Goal: Task Accomplishment & Management: Complete application form

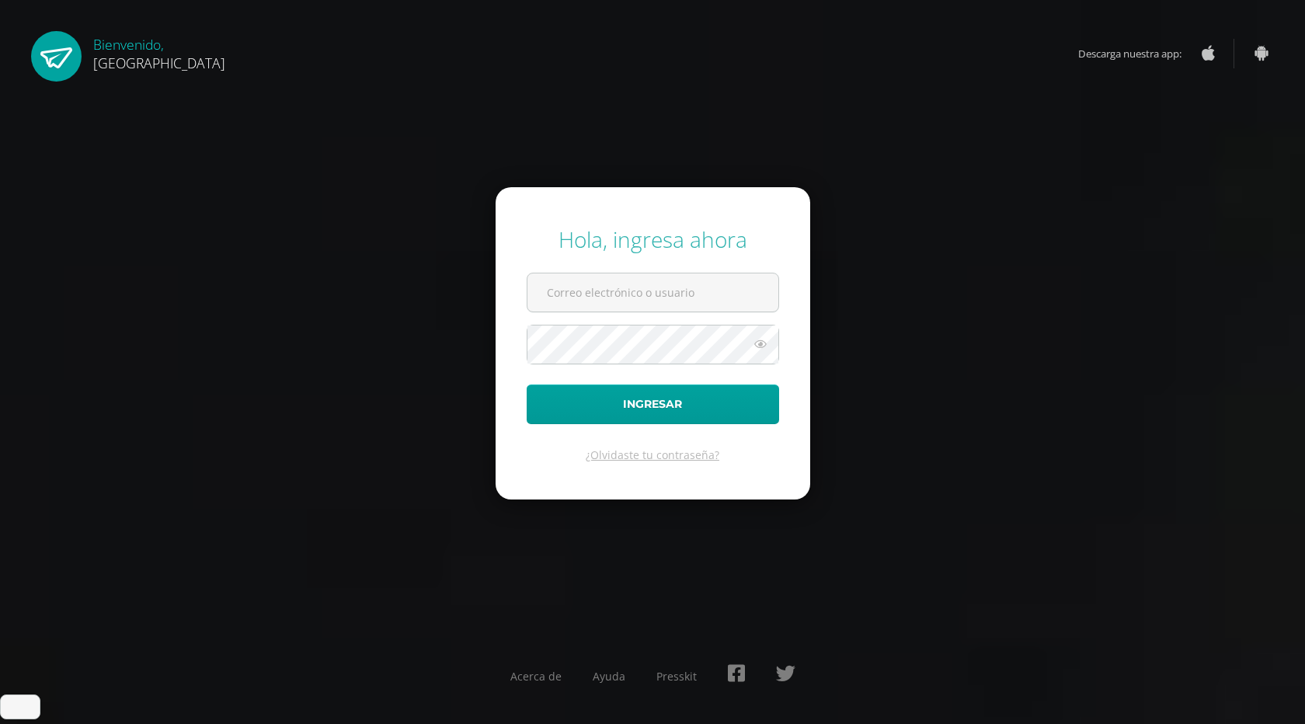
type input "[EMAIL_ADDRESS][DOMAIN_NAME]"
click at [527, 385] on button "Ingresar" at bounding box center [653, 405] width 252 height 40
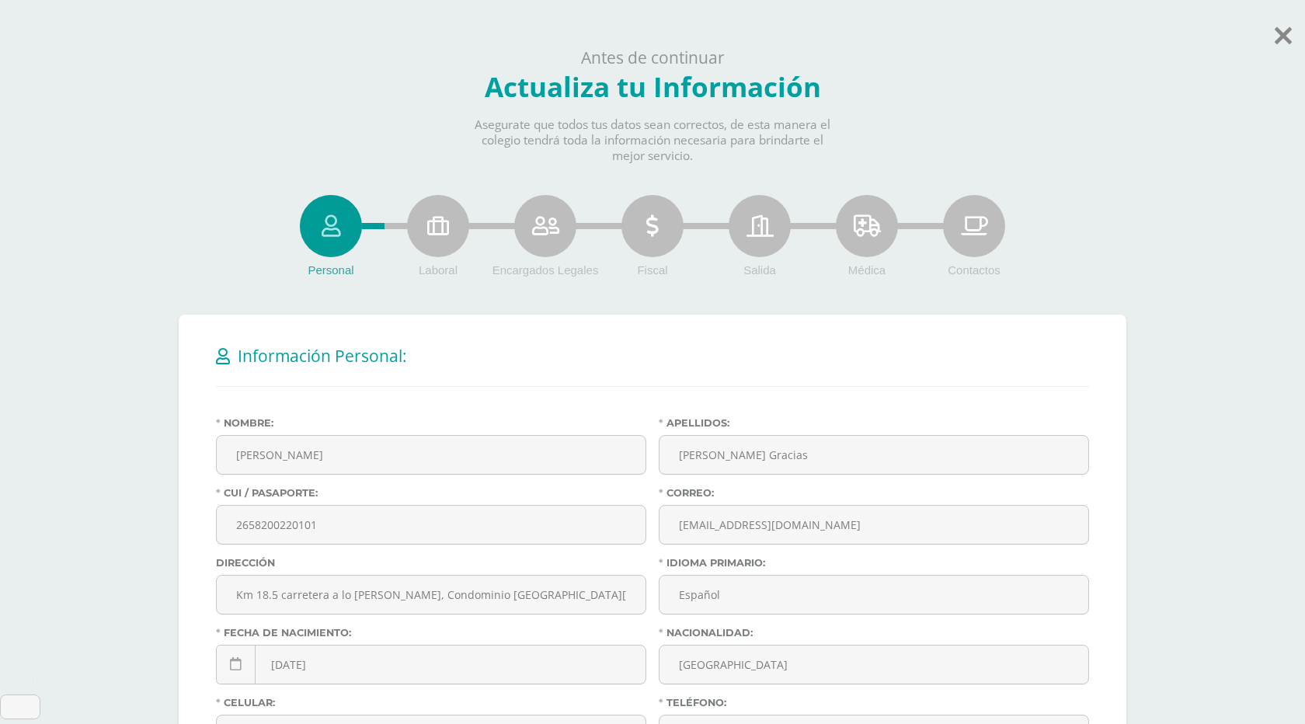
click at [443, 237] on icon at bounding box center [438, 226] width 22 height 22
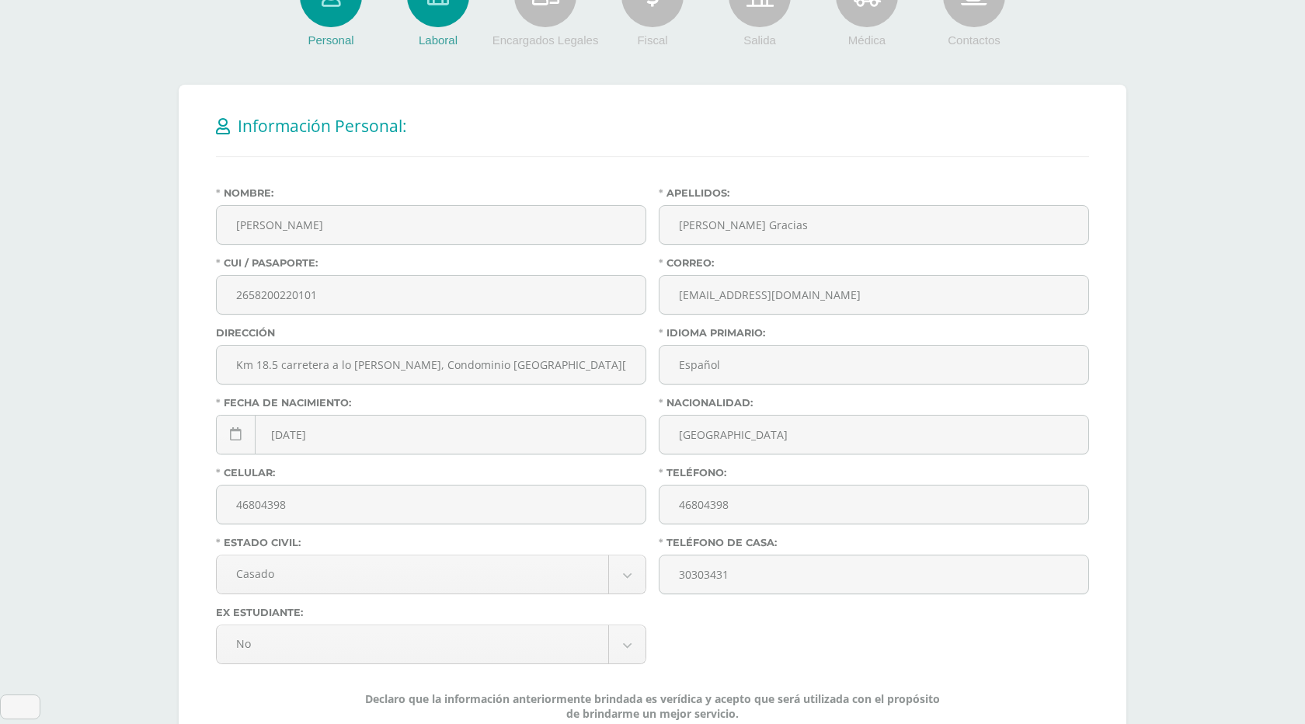
scroll to position [268, 0]
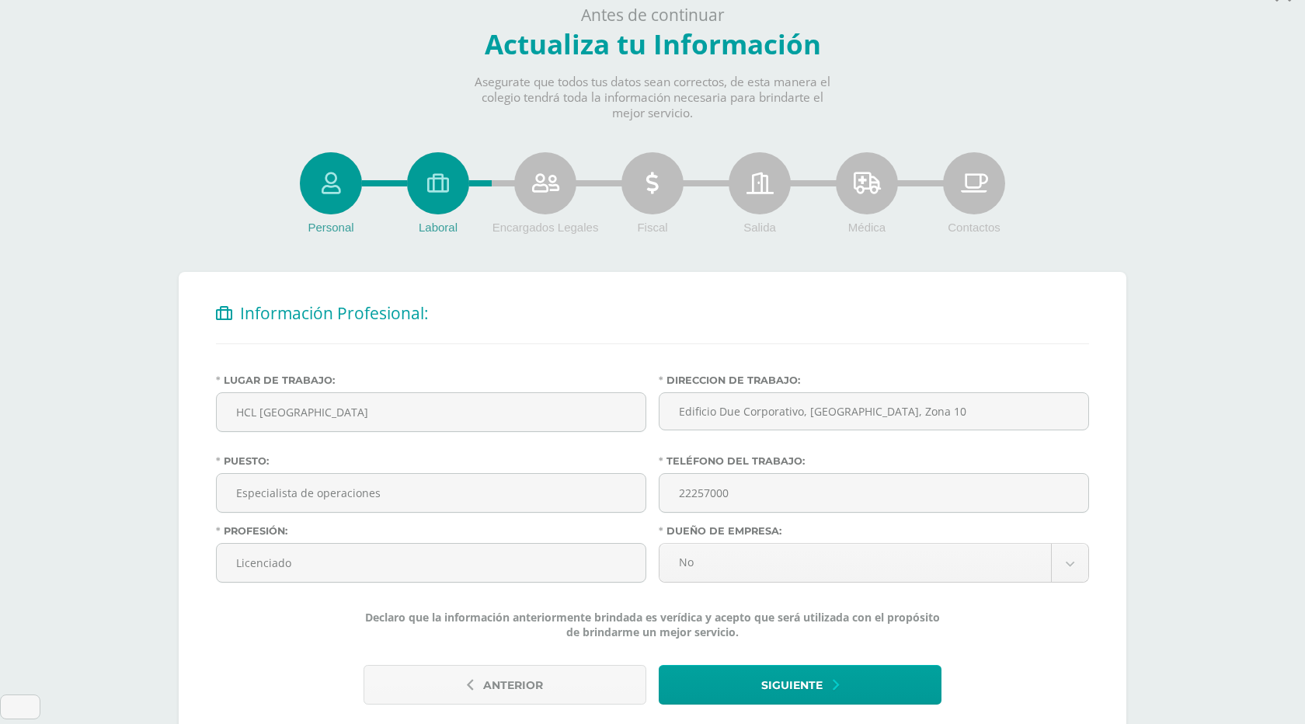
scroll to position [134, 0]
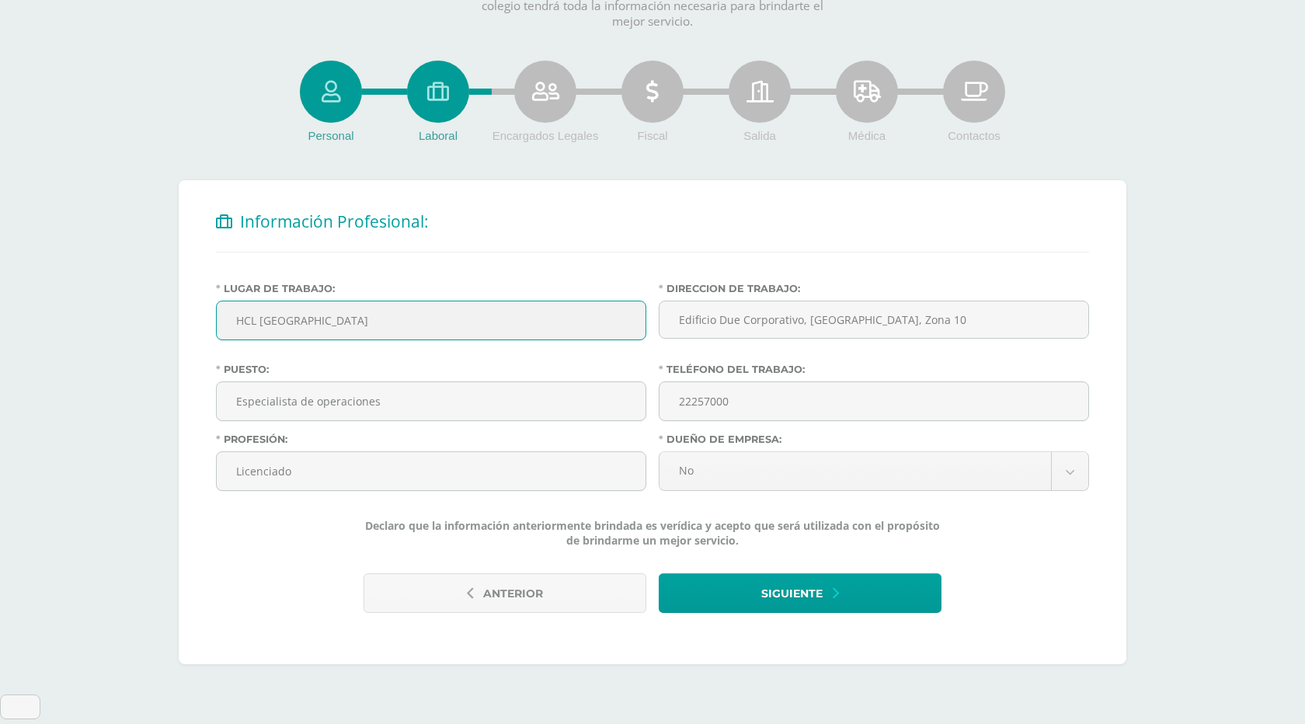
click at [416, 335] on input "HCL Guatemala" at bounding box center [431, 320] width 429 height 38
type input "5&5"
click at [816, 330] on input "Edificio Due Corporativo, Torre Norte, Zona 10" at bounding box center [874, 320] width 430 height 38
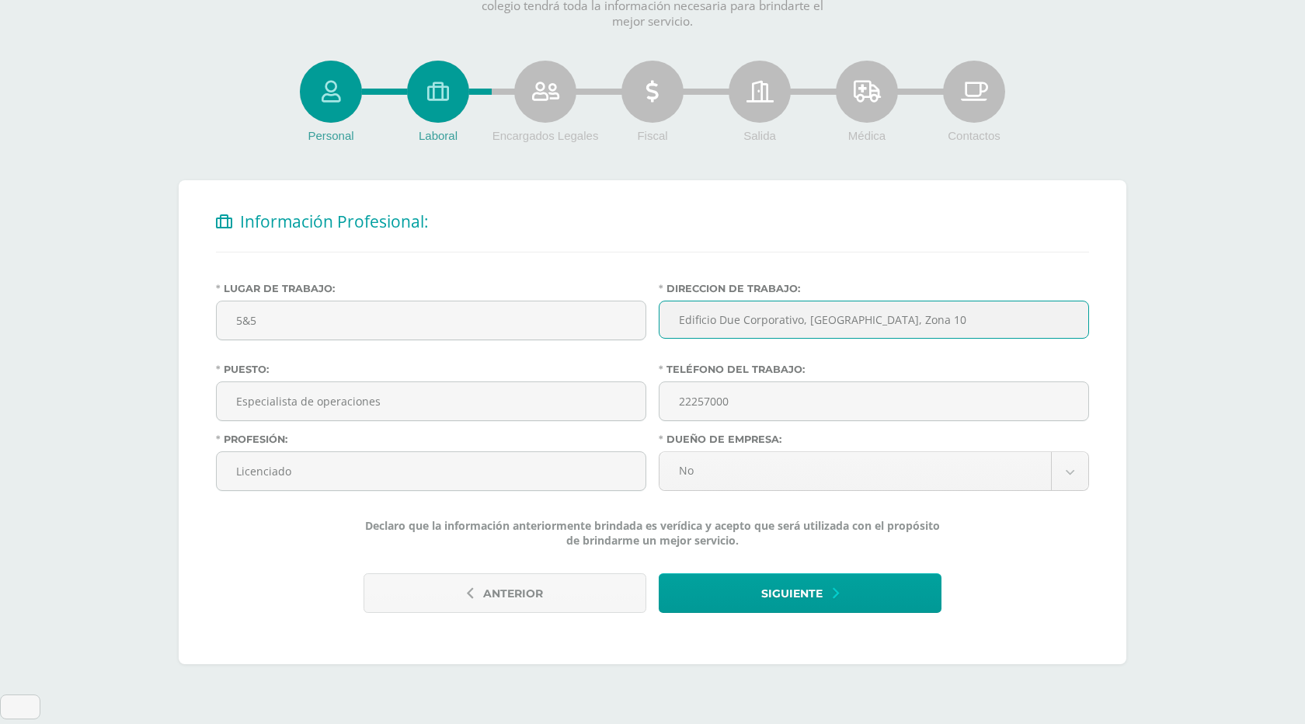
click at [816, 330] on input "Edificio Due Corporativo, Torre Norte, Zona 10" at bounding box center [874, 320] width 430 height 38
type input "Arizona"
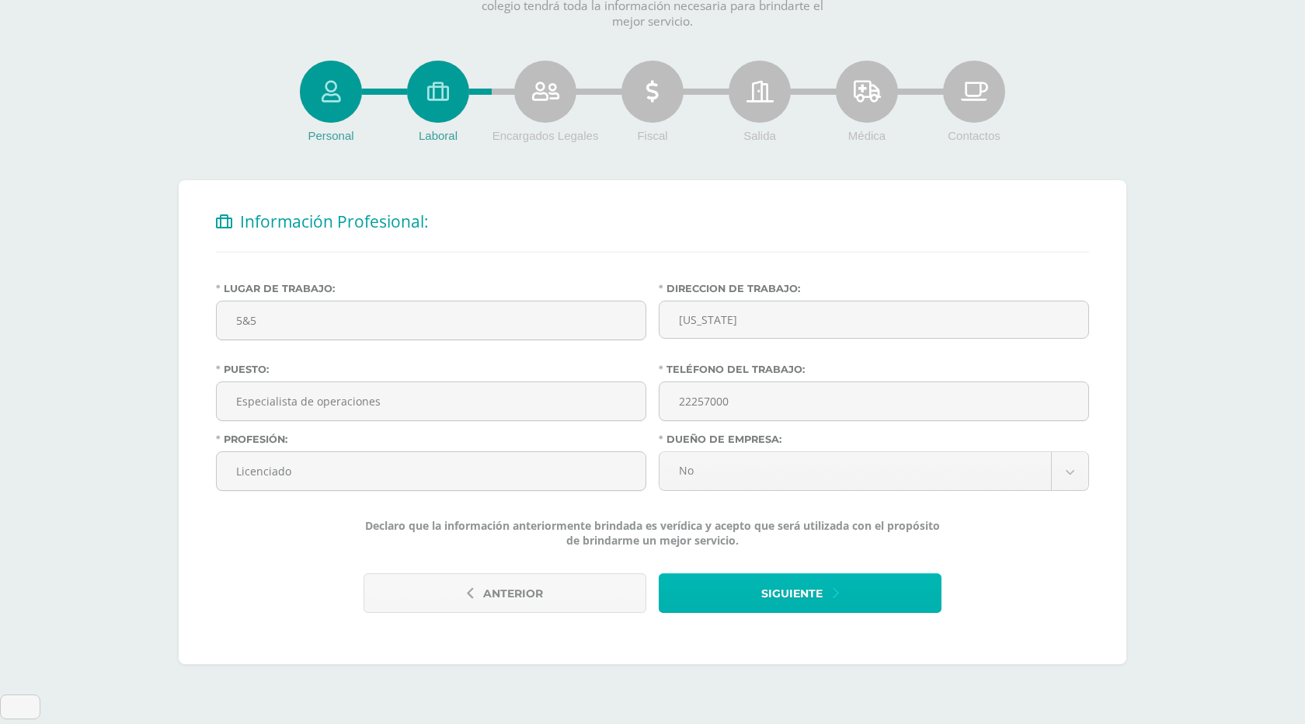
click at [785, 603] on span "Siguiente" at bounding box center [791, 594] width 61 height 38
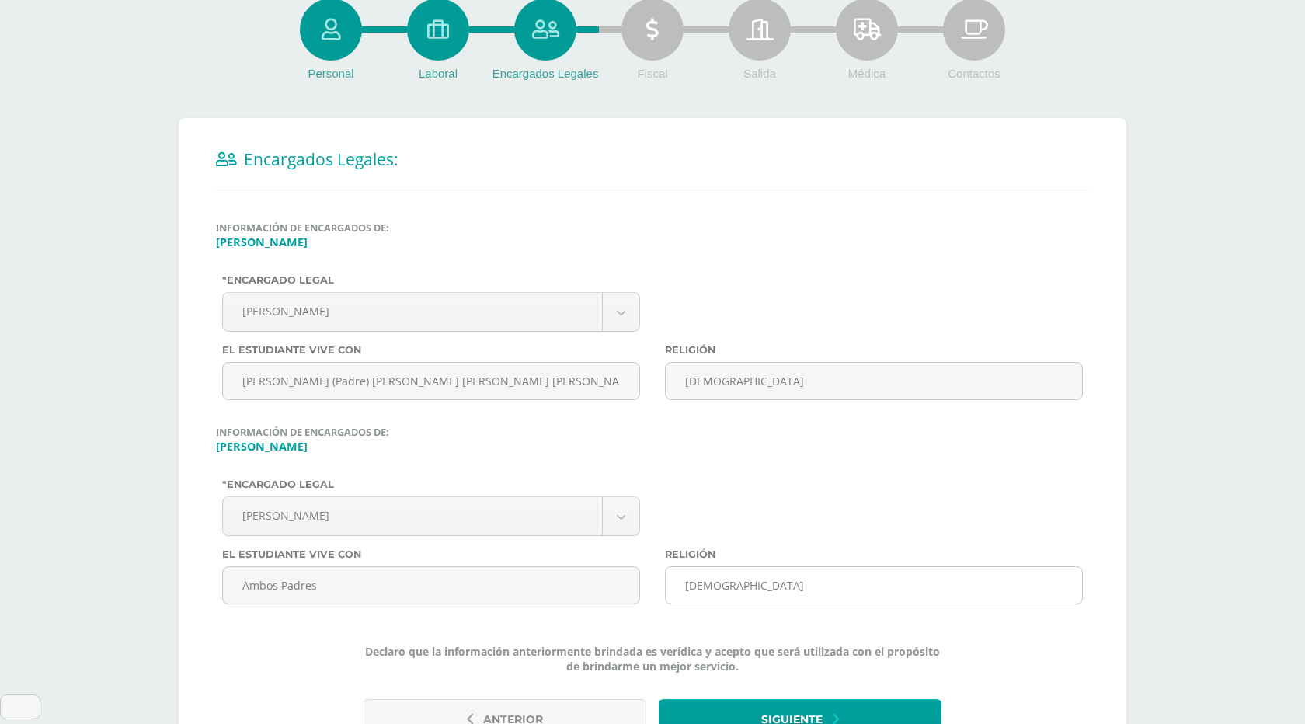
scroll to position [332, 0]
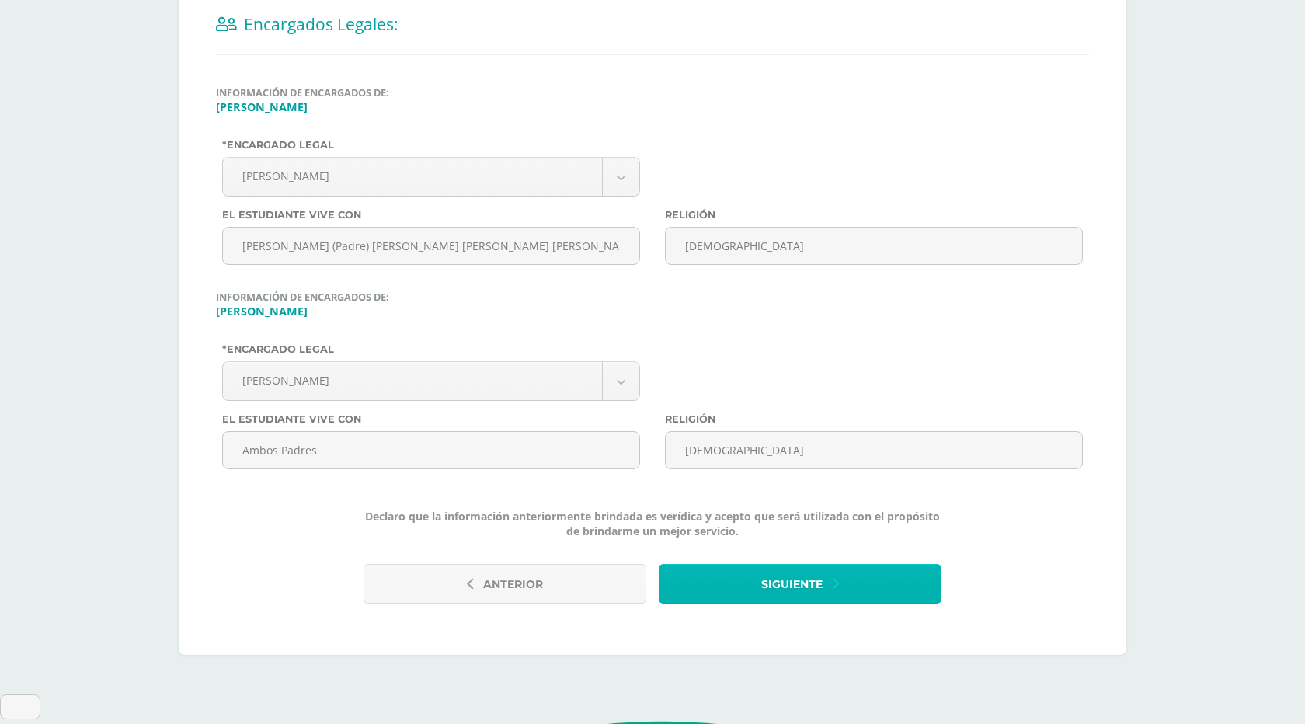
click at [795, 604] on span "Siguiente" at bounding box center [791, 584] width 61 height 38
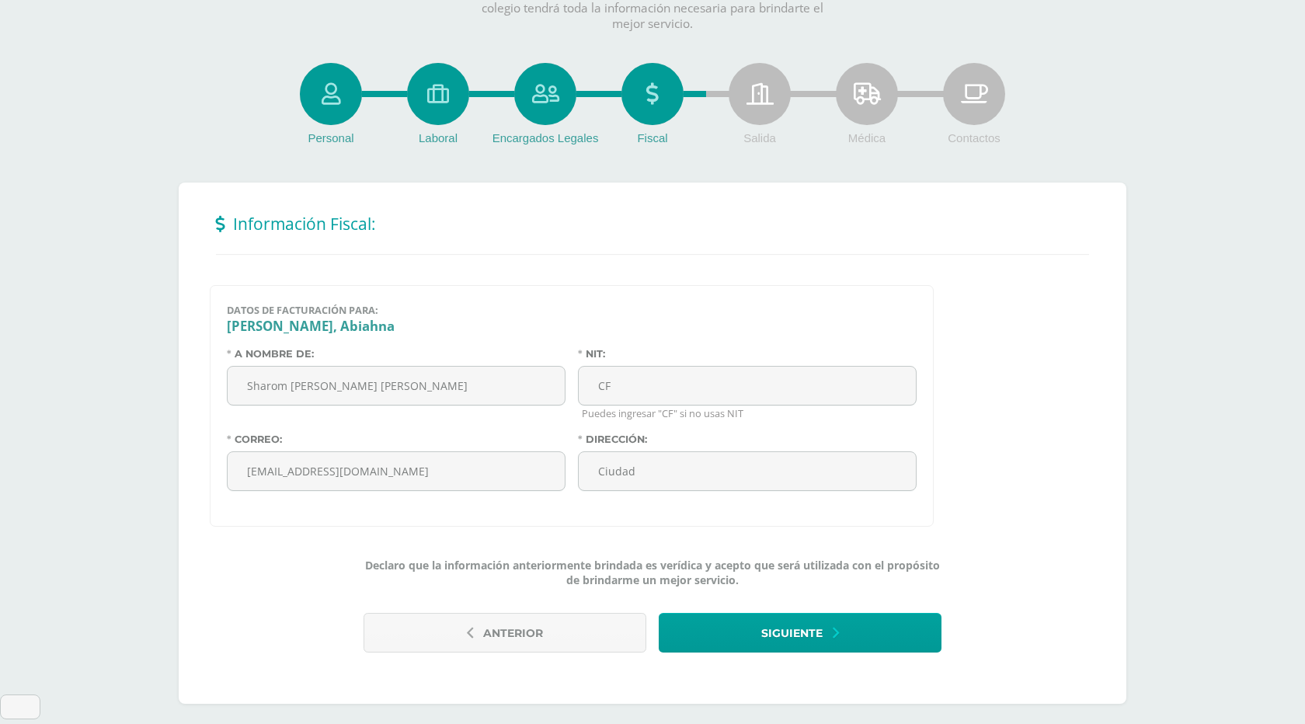
scroll to position [172, 0]
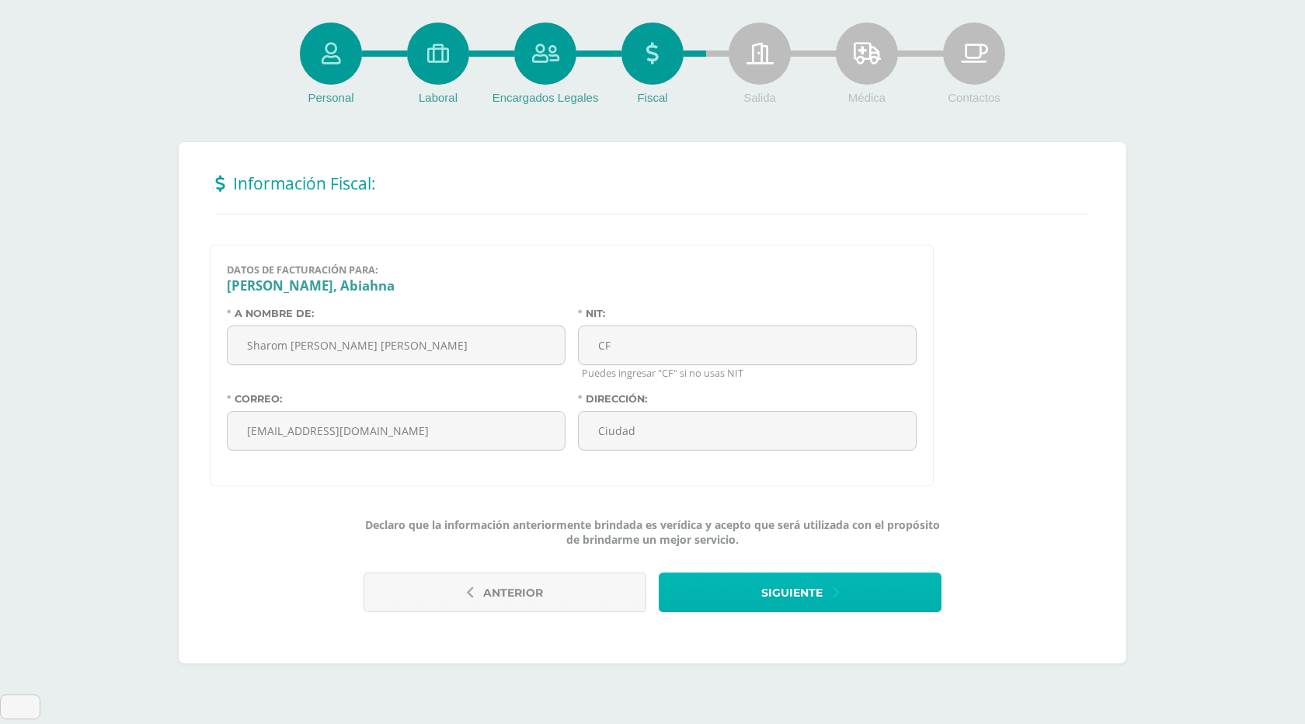
click at [769, 612] on span "Siguiente" at bounding box center [791, 593] width 61 height 38
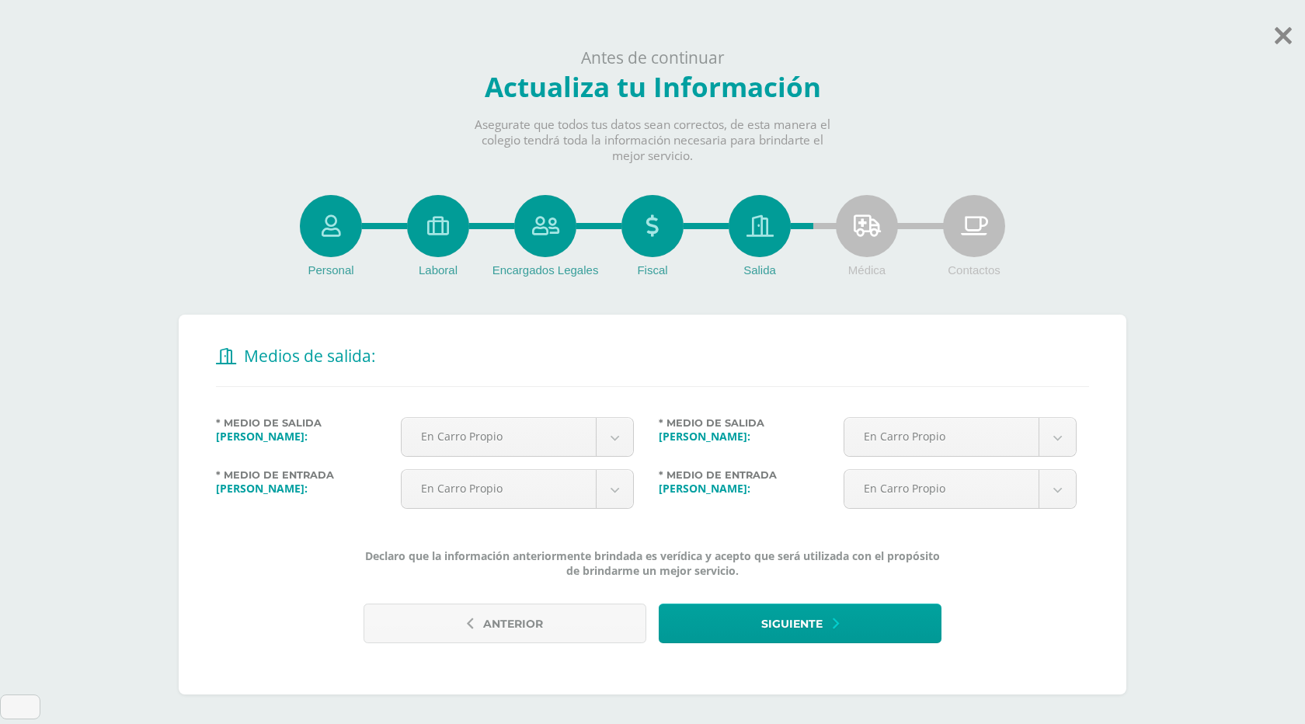
scroll to position [21, 0]
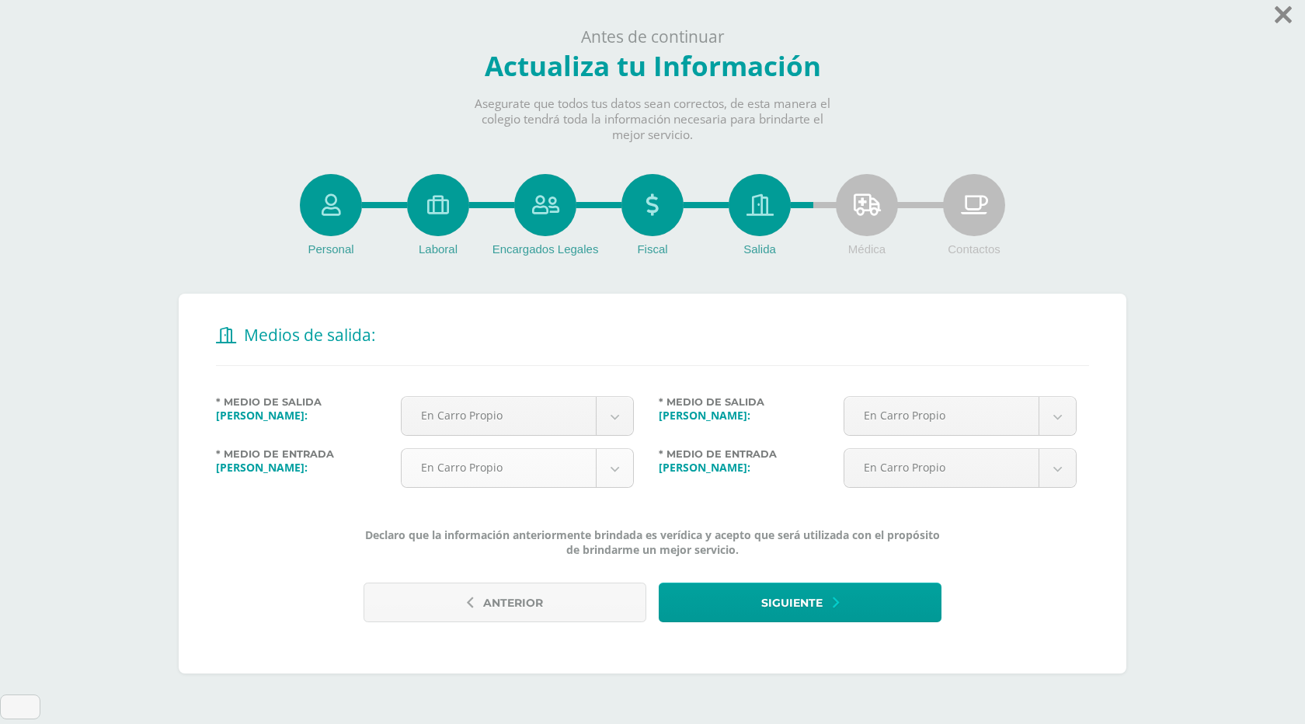
click at [625, 483] on body "Antes de continuar Actualiza tu Información Asegurate que todos tus datos sean …" at bounding box center [652, 342] width 1305 height 726
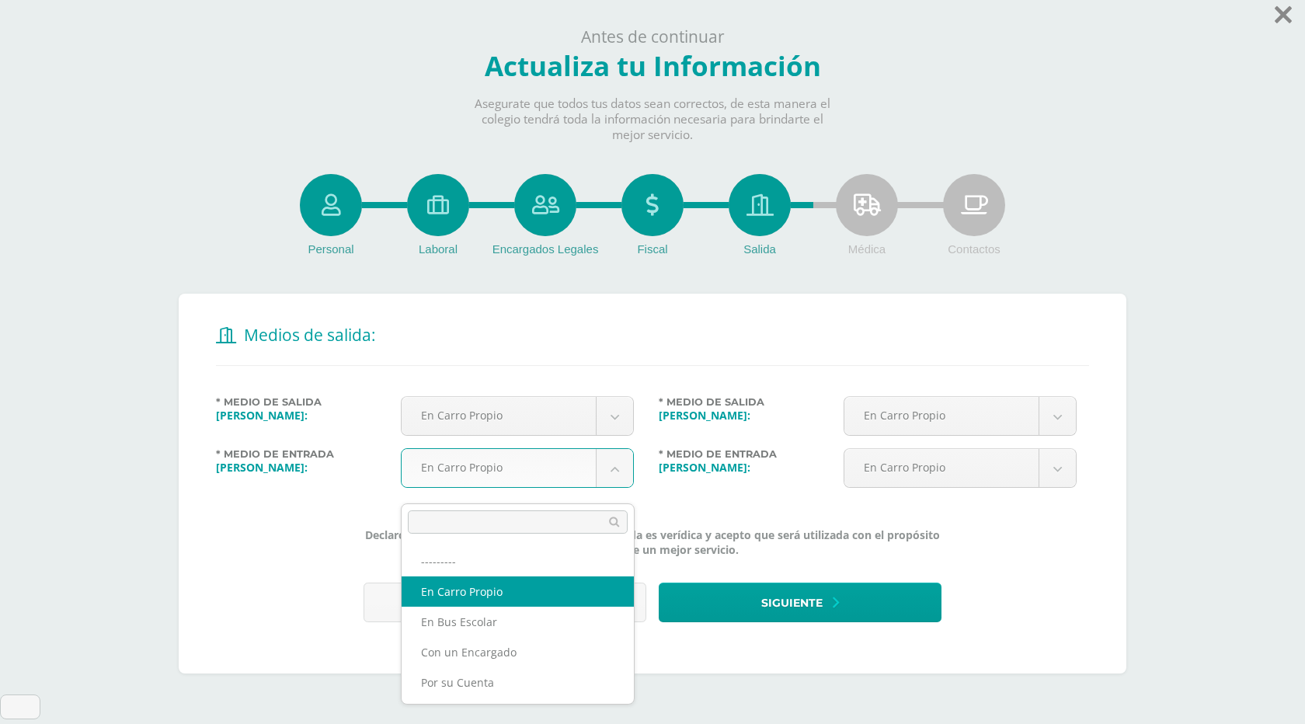
click at [233, 545] on body "Antes de continuar Actualiza tu Información Asegurate que todos tus datos sean …" at bounding box center [652, 342] width 1305 height 726
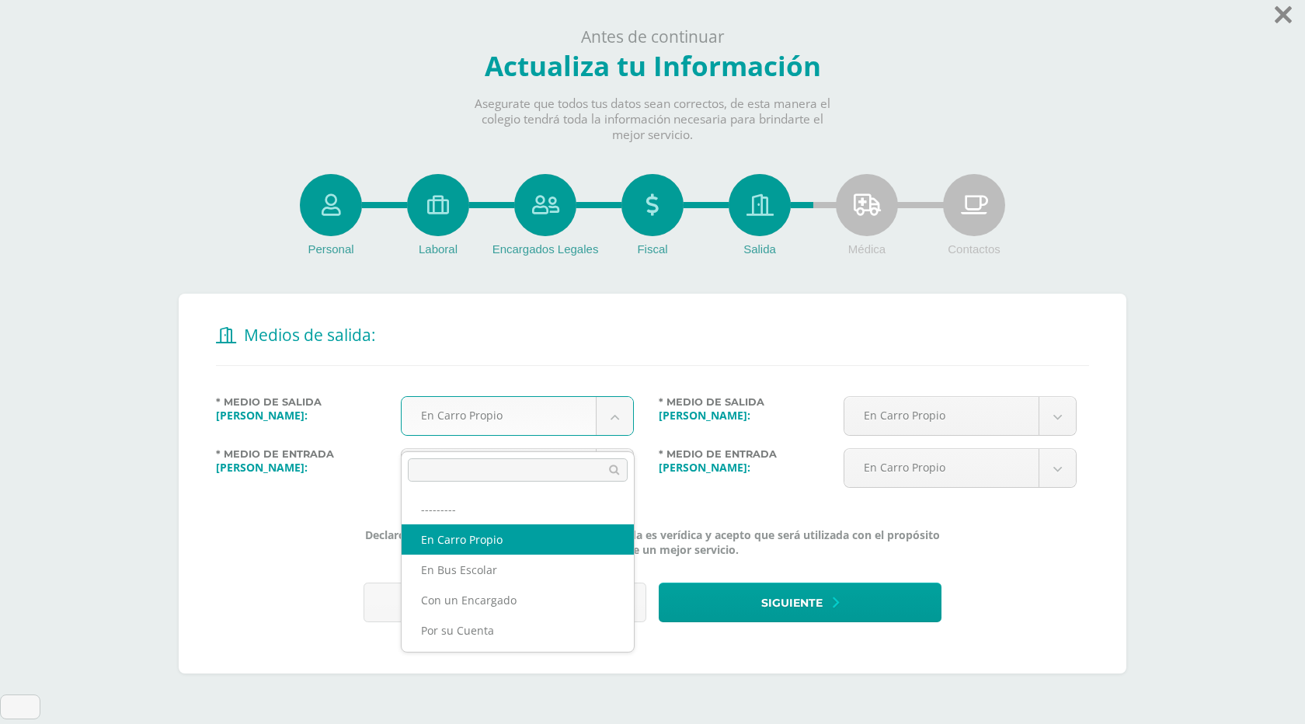
click at [615, 430] on body "Antes de continuar Actualiza tu Información Asegurate que todos tus datos sean …" at bounding box center [652, 342] width 1305 height 726
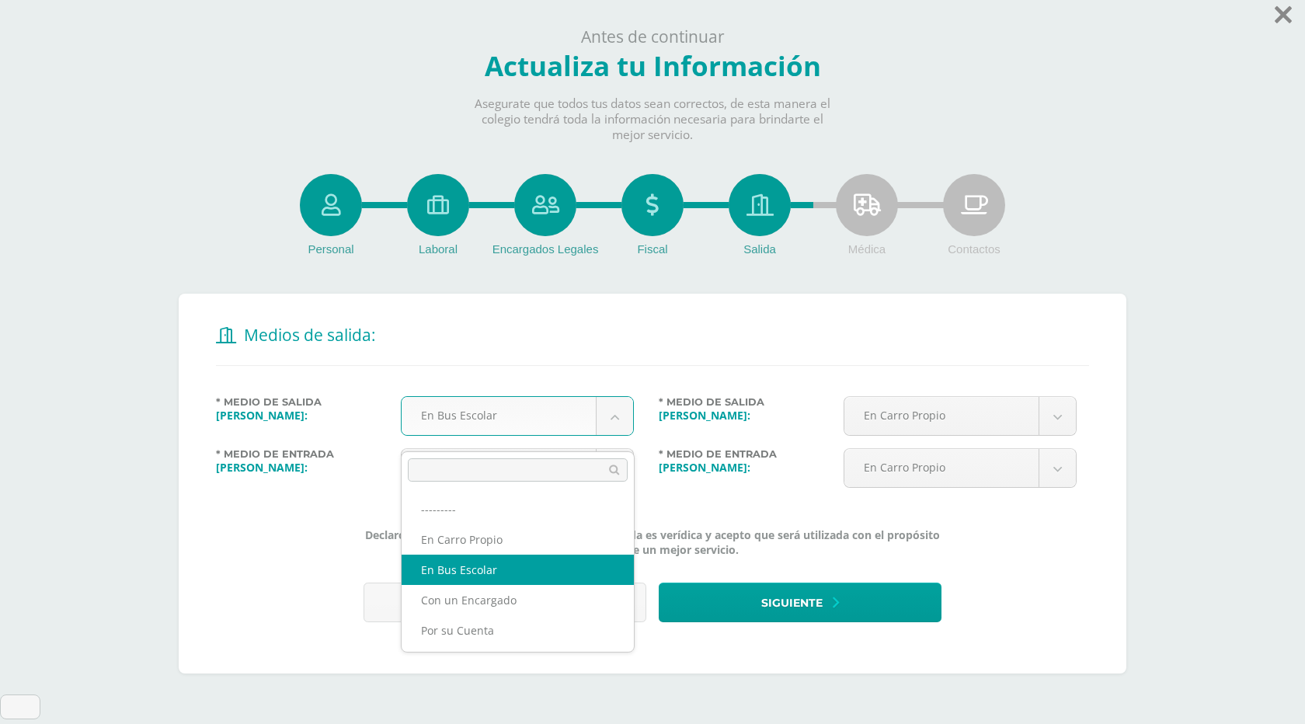
click at [598, 429] on body "Antes de continuar Actualiza tu Información Asegurate que todos tus datos sean …" at bounding box center [652, 342] width 1305 height 726
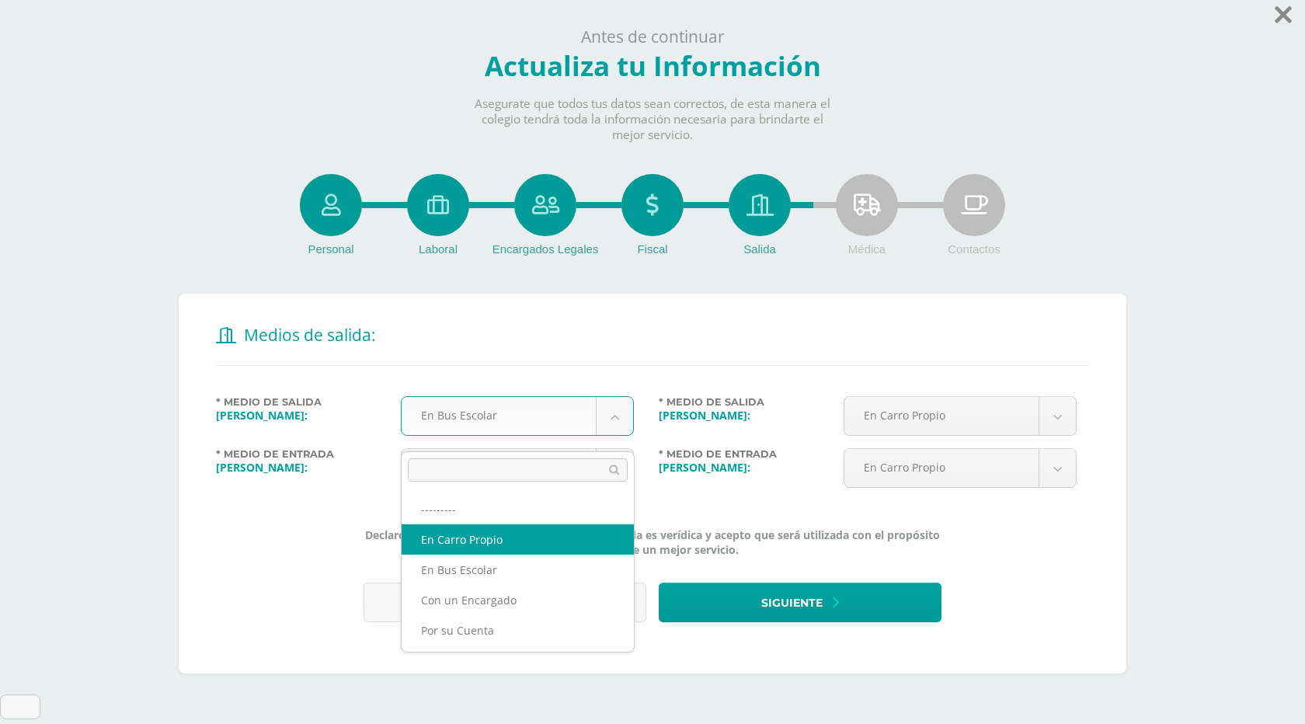
select select "8"
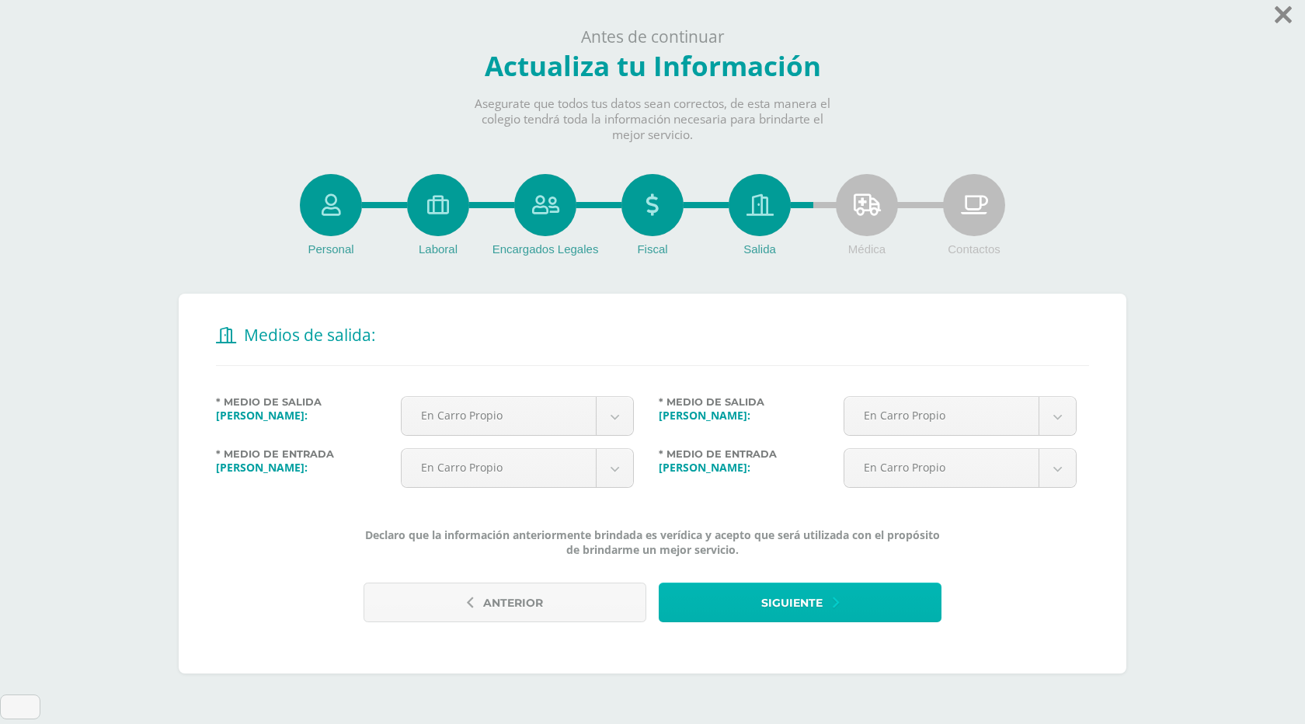
click at [767, 610] on span "Siguiente" at bounding box center [791, 603] width 61 height 38
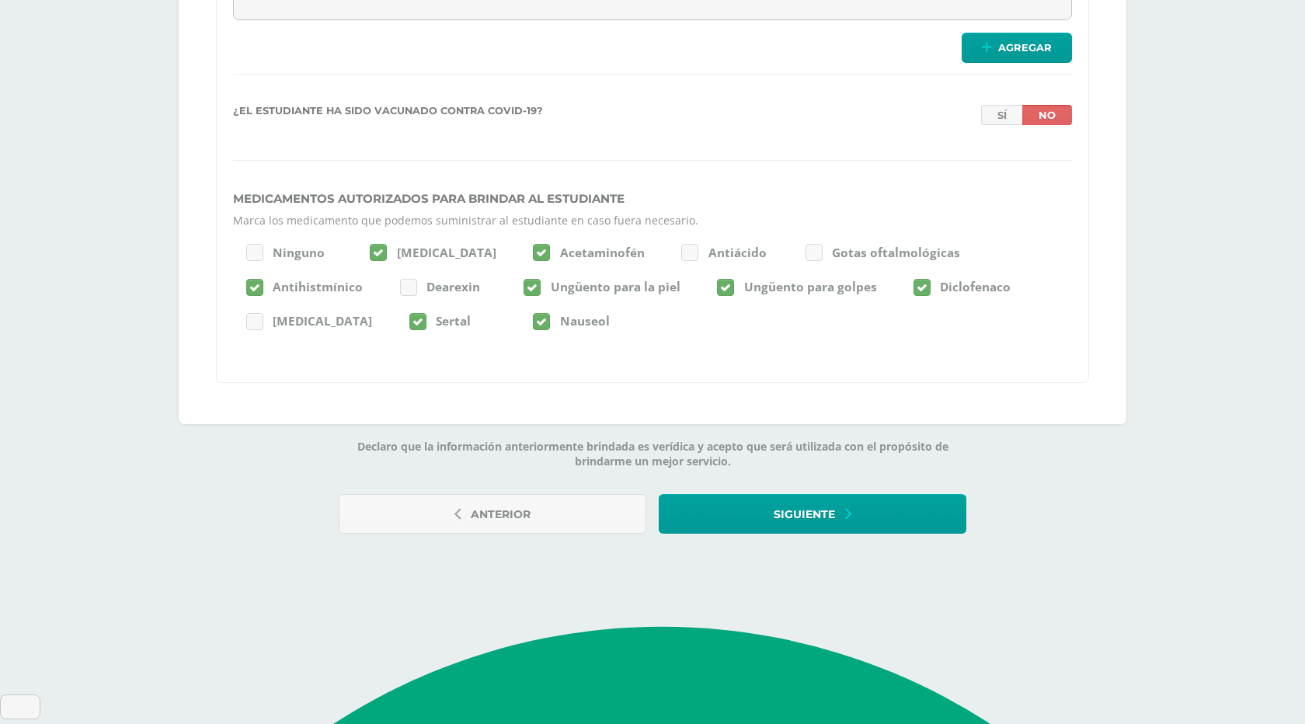
scroll to position [5000, 0]
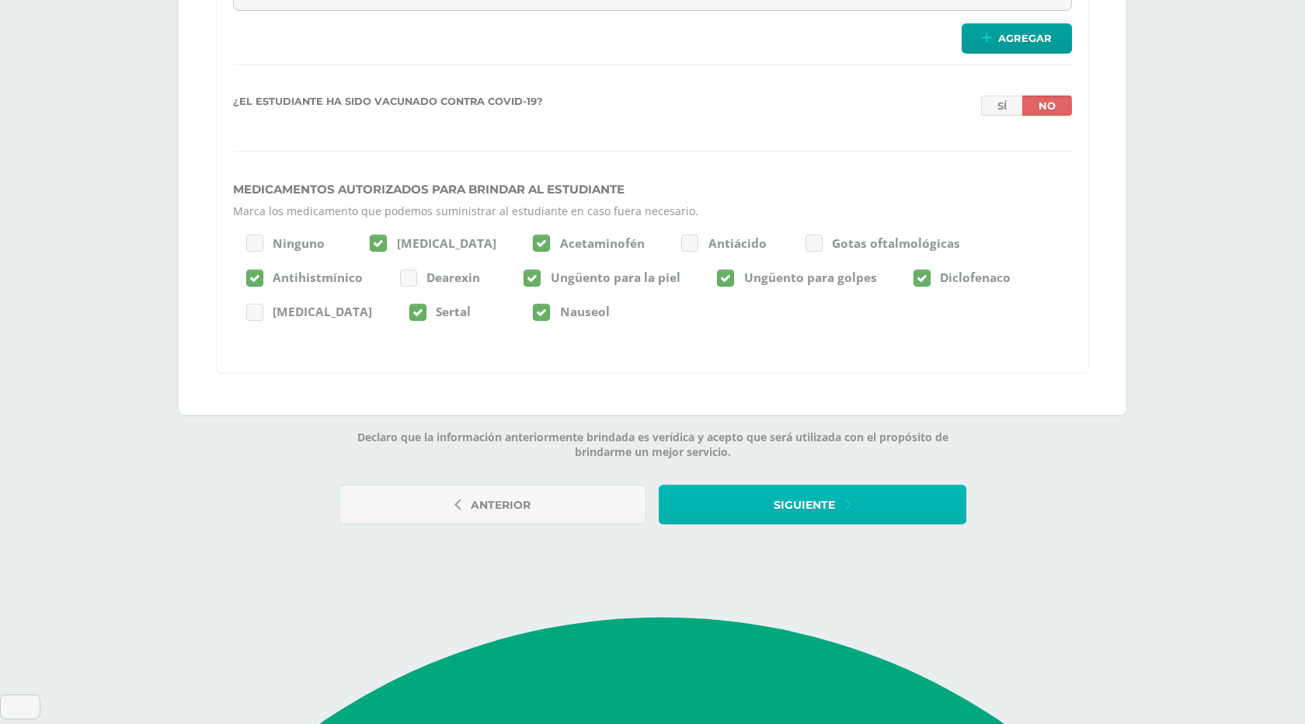
click at [825, 524] on span "Siguiente" at bounding box center [804, 505] width 61 height 38
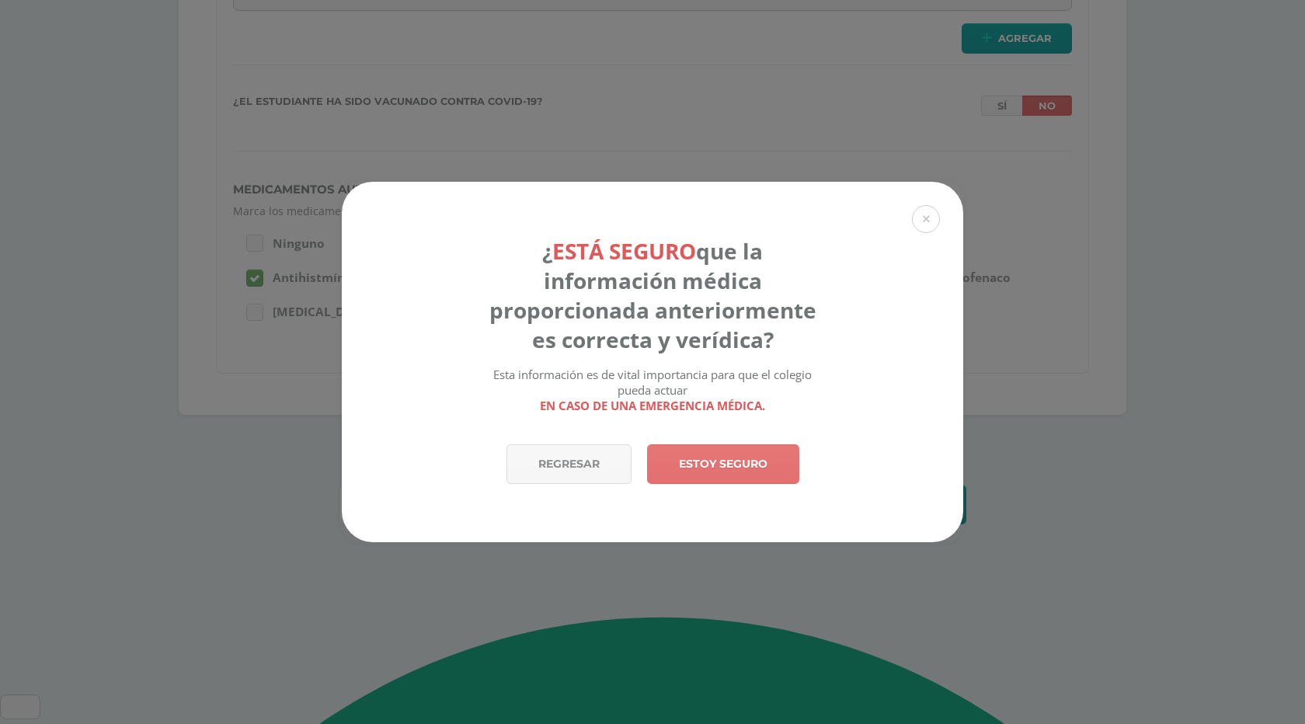
click at [733, 468] on link "Estoy seguro" at bounding box center [723, 464] width 152 height 40
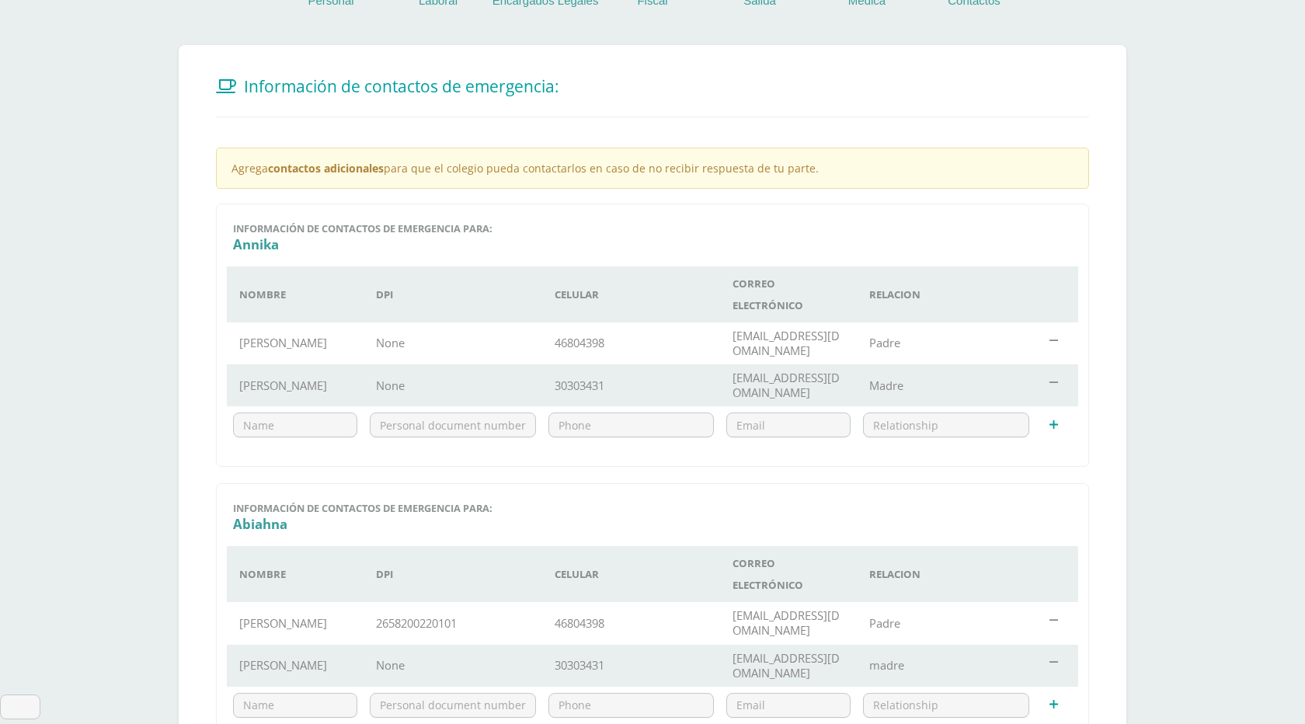
scroll to position [531, 0]
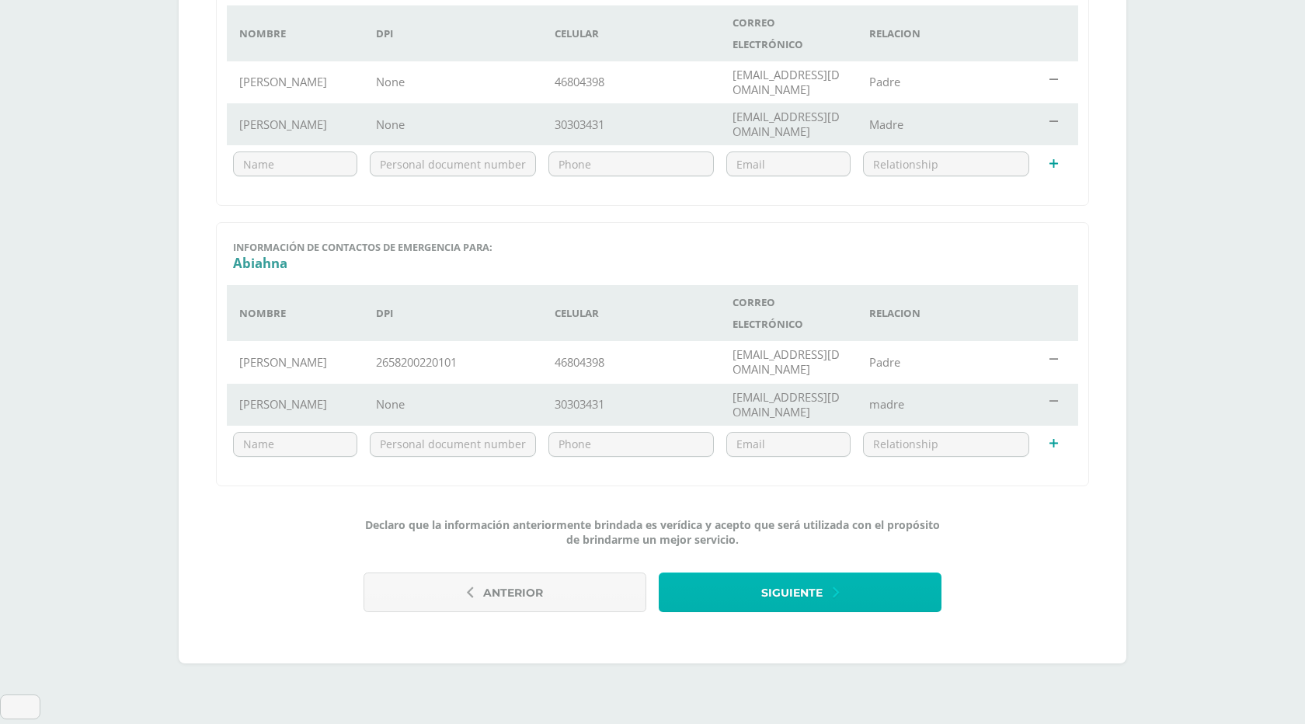
click at [736, 604] on button "Siguiente" at bounding box center [800, 592] width 283 height 40
click at [779, 612] on span "Siguiente" at bounding box center [791, 593] width 61 height 38
